Goal: Information Seeking & Learning: Learn about a topic

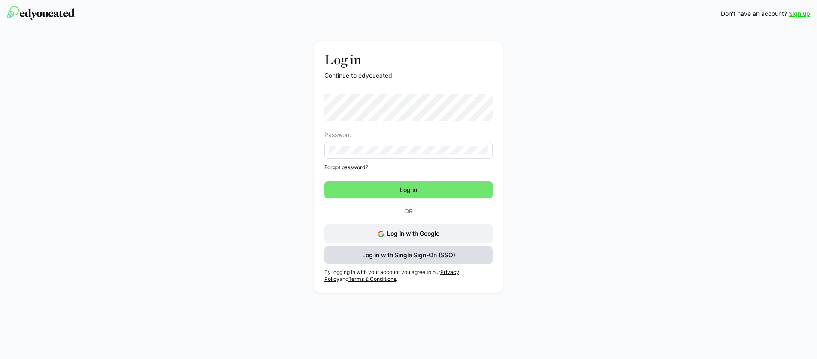
click at [425, 254] on span "Log in with Single Sign-On (SSO)" at bounding box center [409, 255] width 96 height 9
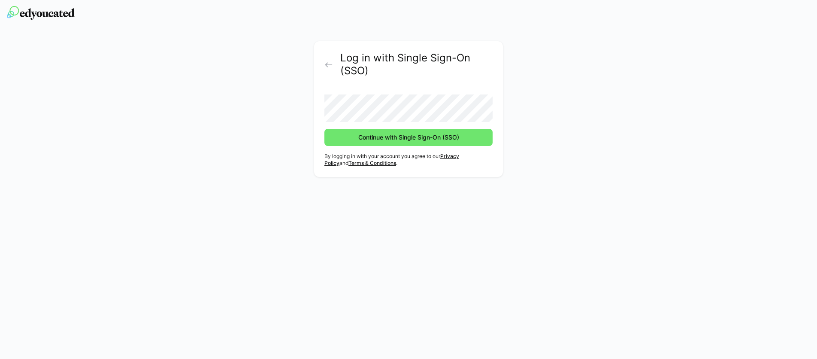
click at [324, 129] on button "Continue with Single Sign-On (SSO)" at bounding box center [408, 137] width 168 height 17
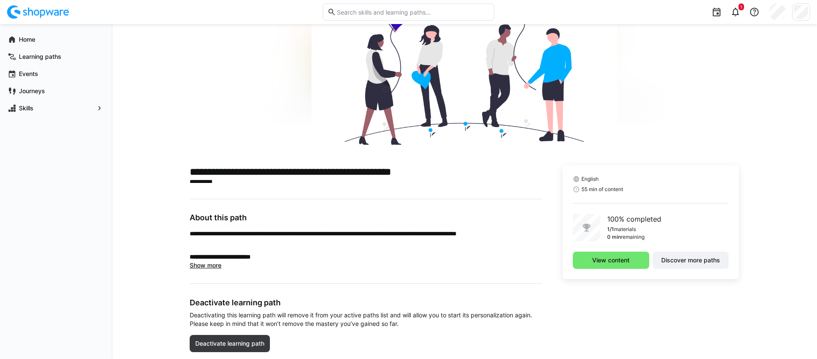
scroll to position [96, 0]
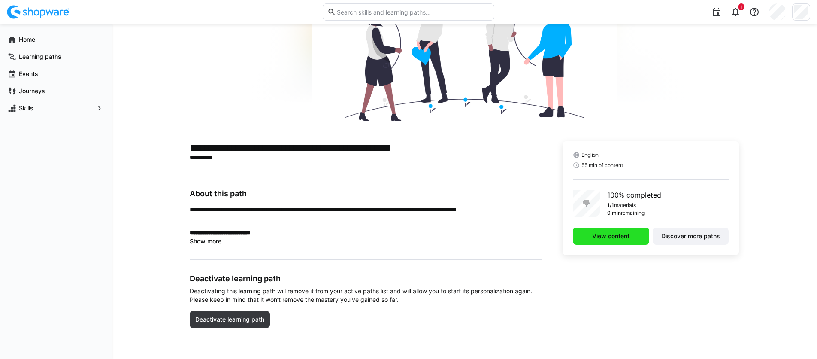
click at [621, 235] on span "View content" at bounding box center [611, 236] width 40 height 9
